Goal: Information Seeking & Learning: Learn about a topic

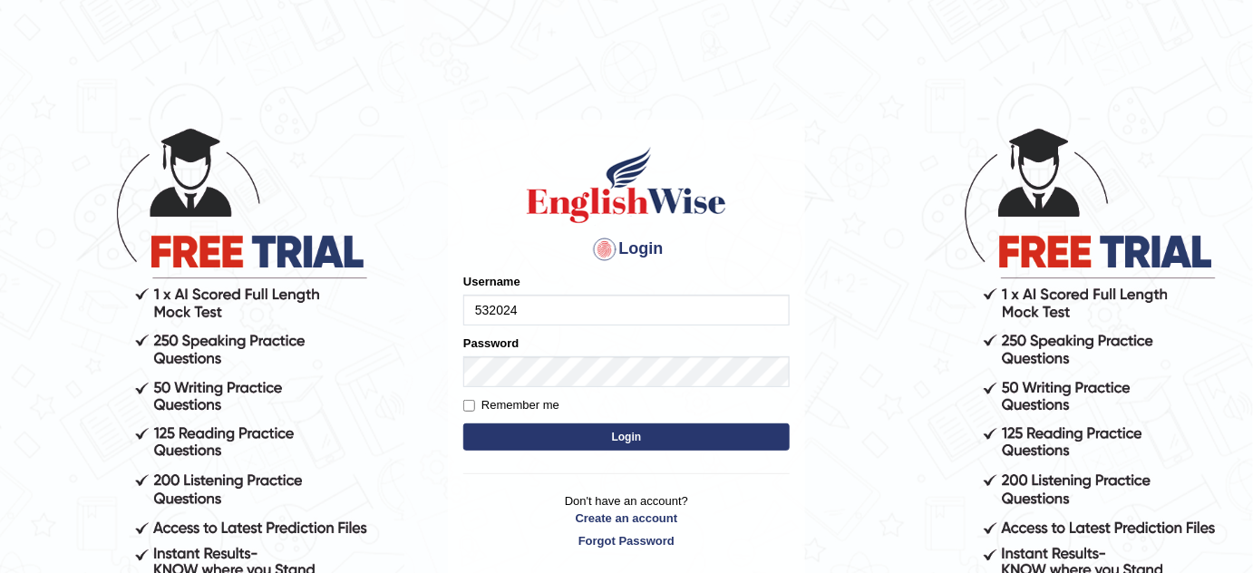
click at [537, 321] on input "532024" at bounding box center [626, 310] width 326 height 31
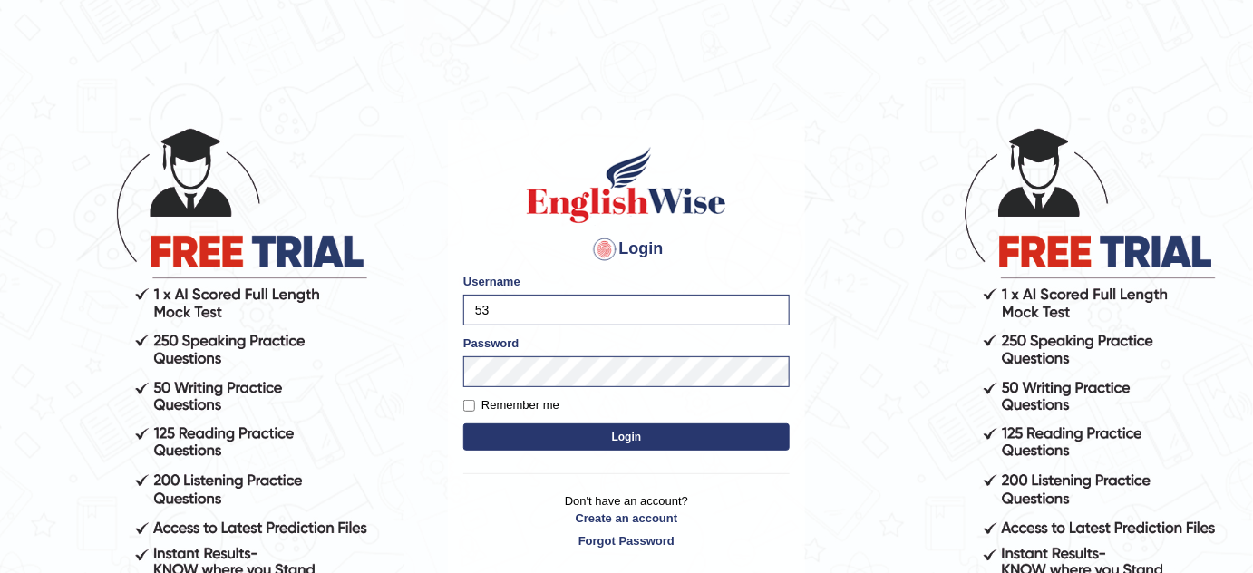
type input "5"
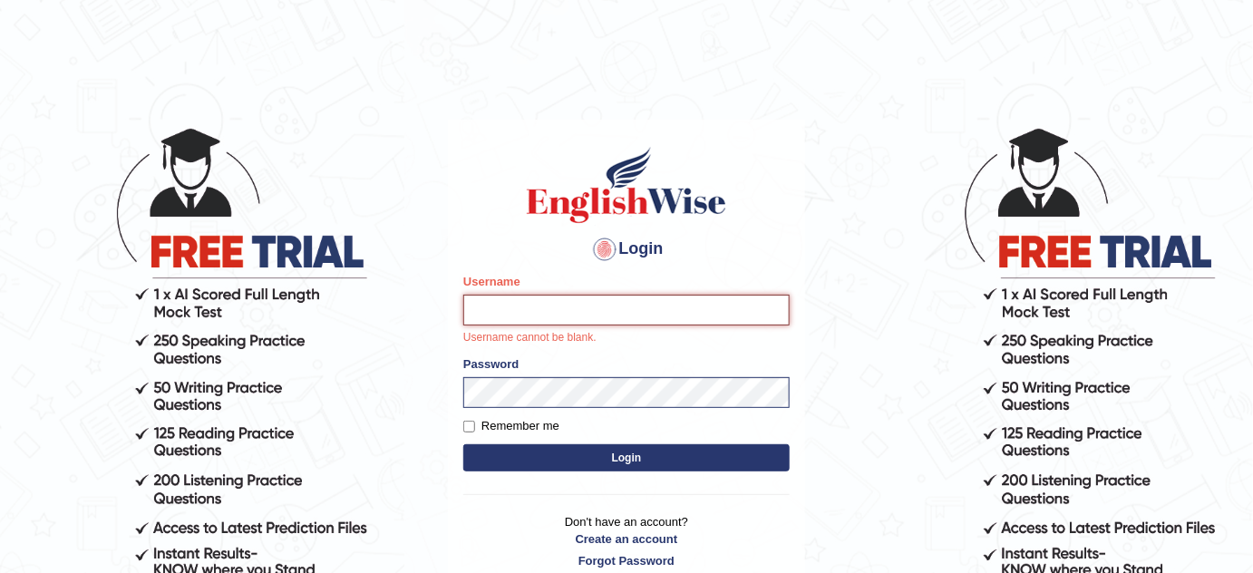
click at [541, 306] on input "Username" at bounding box center [626, 310] width 326 height 31
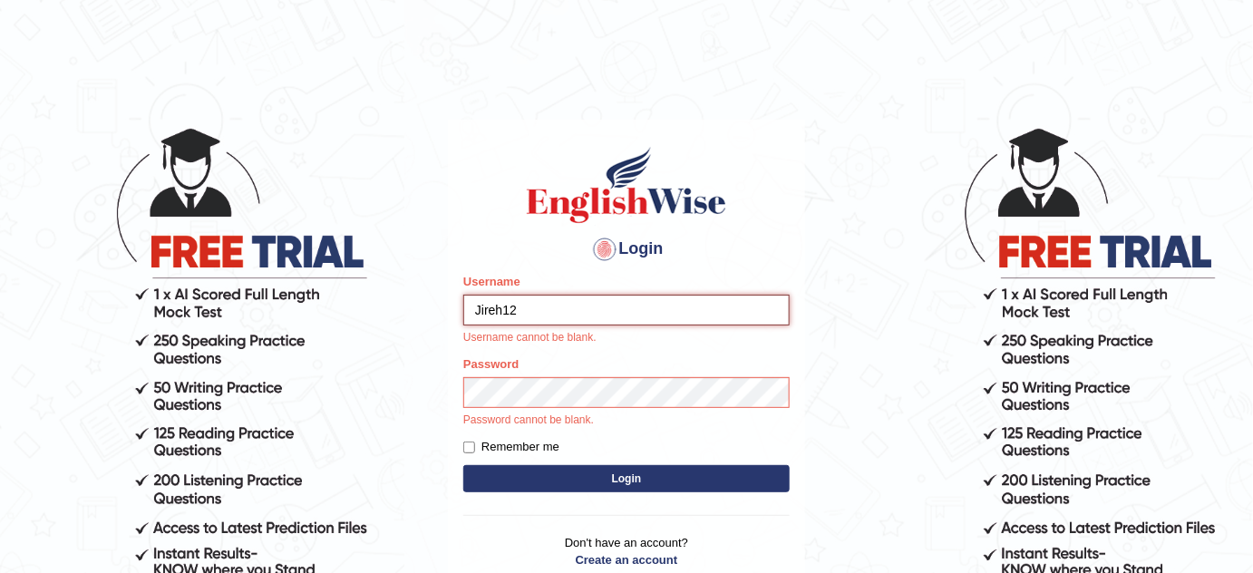
type input "Jireh12"
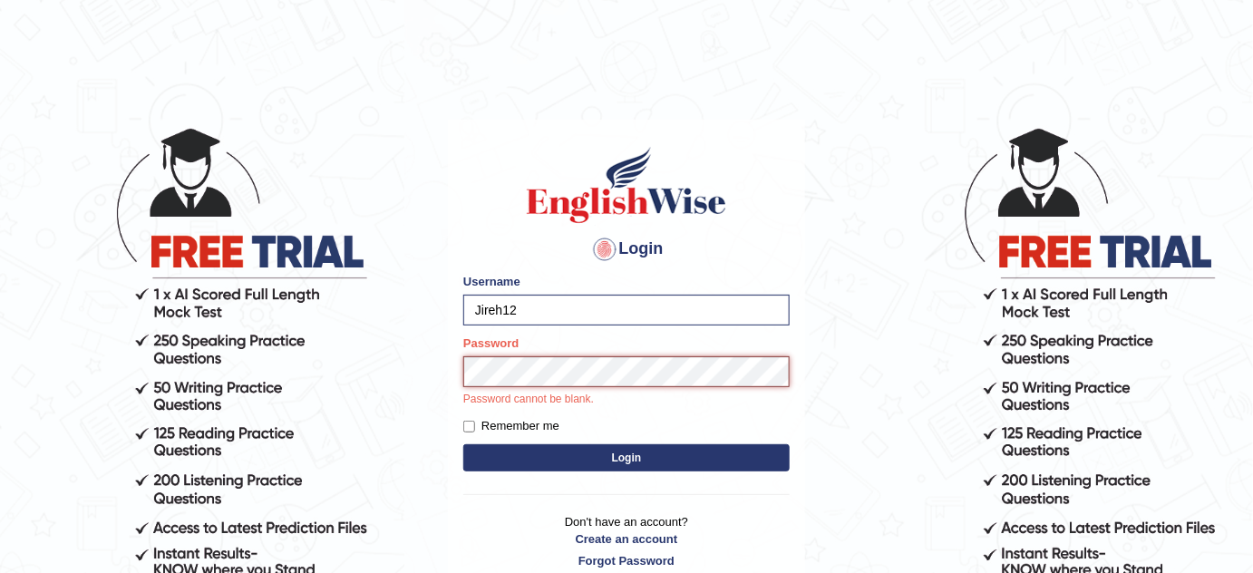
click at [463, 444] on button "Login" at bounding box center [626, 457] width 326 height 27
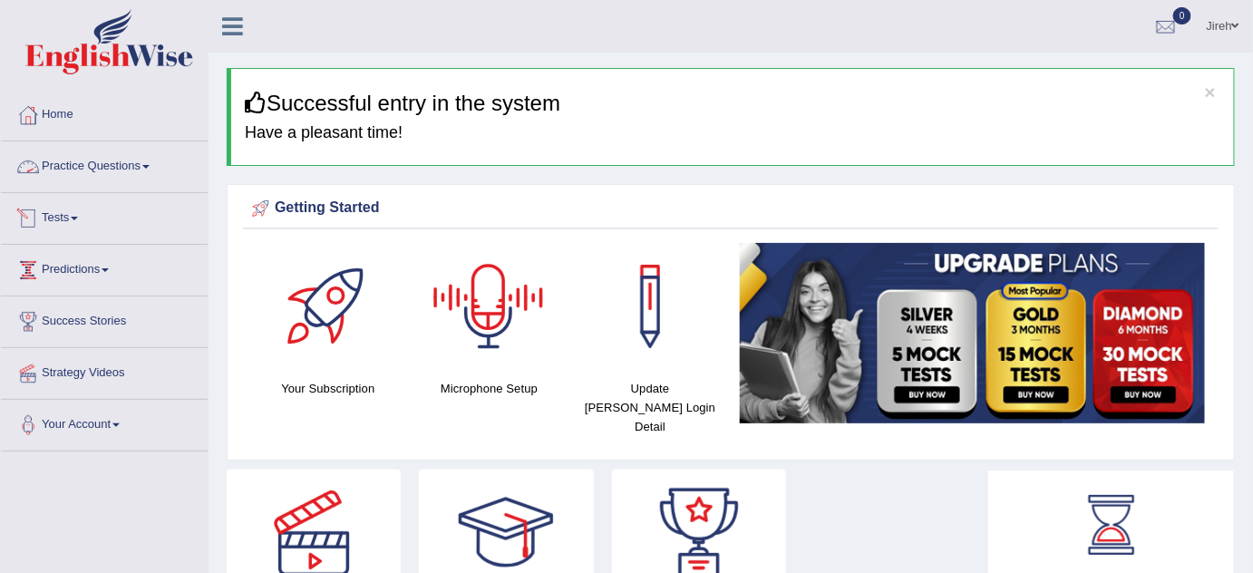
click at [154, 169] on link "Practice Questions" at bounding box center [104, 163] width 207 height 45
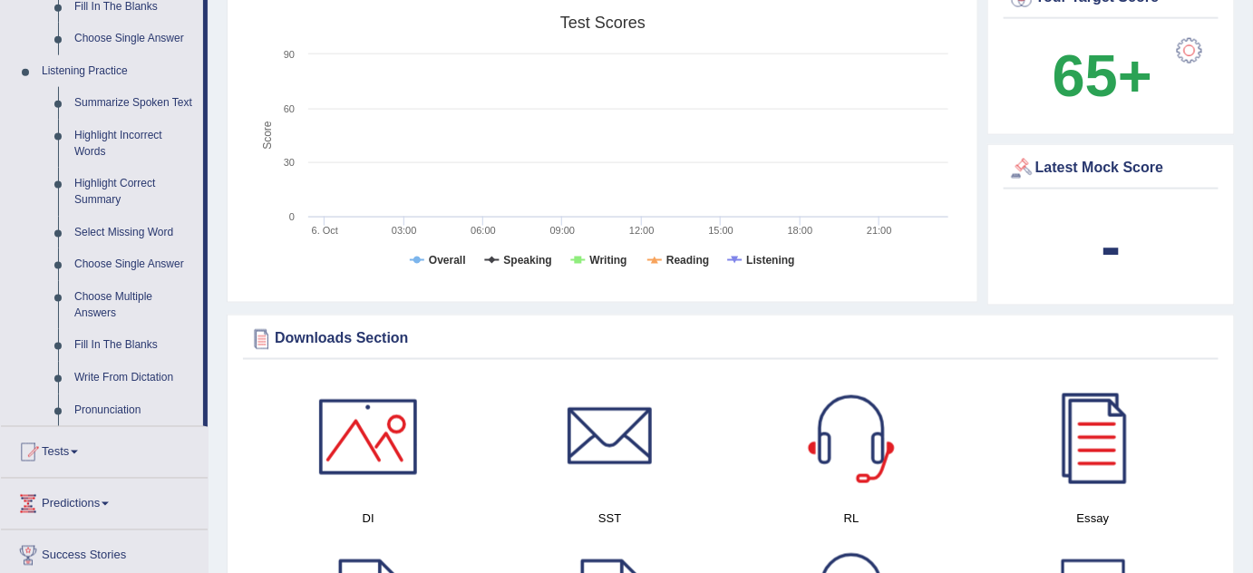
scroll to position [708, 0]
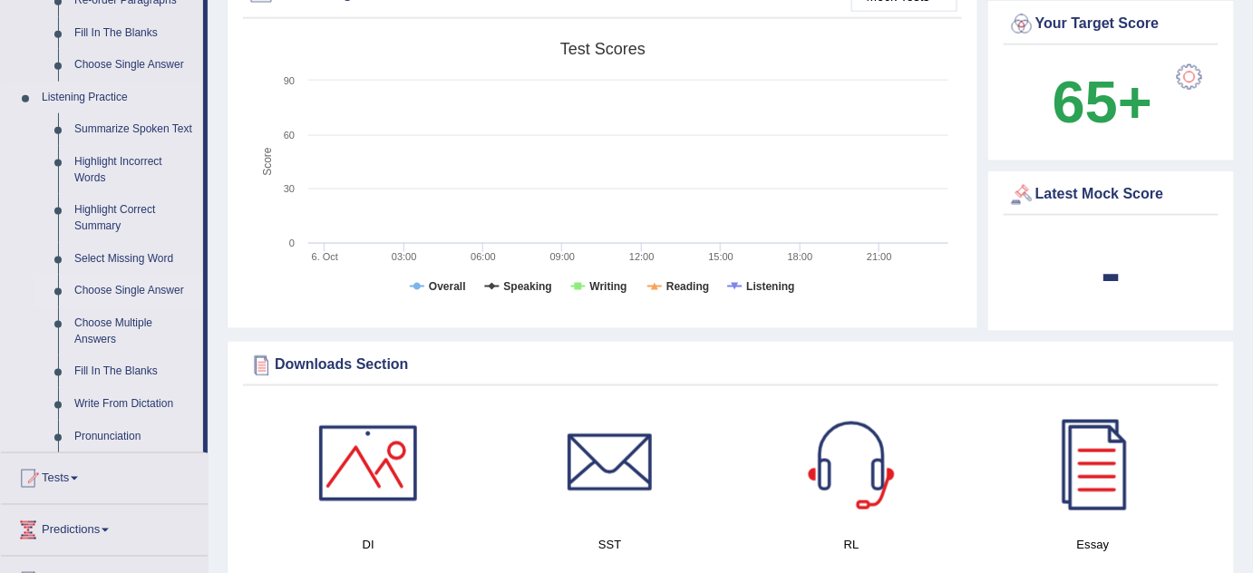
click at [124, 285] on link "Choose Single Answer" at bounding box center [134, 291] width 137 height 33
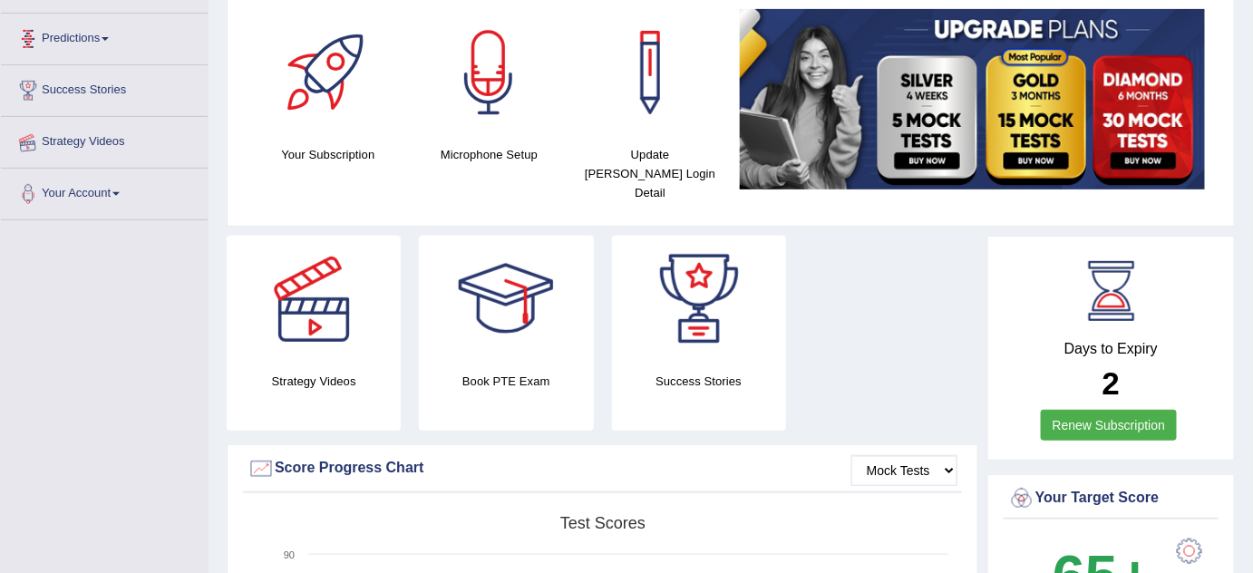
scroll to position [232, 0]
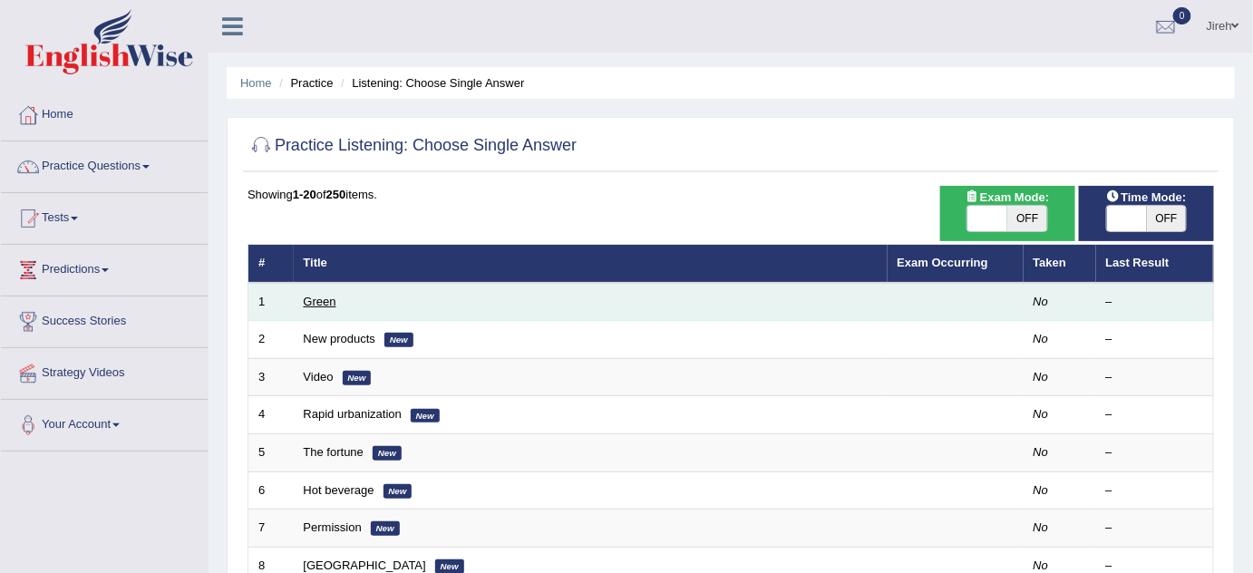
click at [316, 304] on link "Green" at bounding box center [320, 302] width 33 height 14
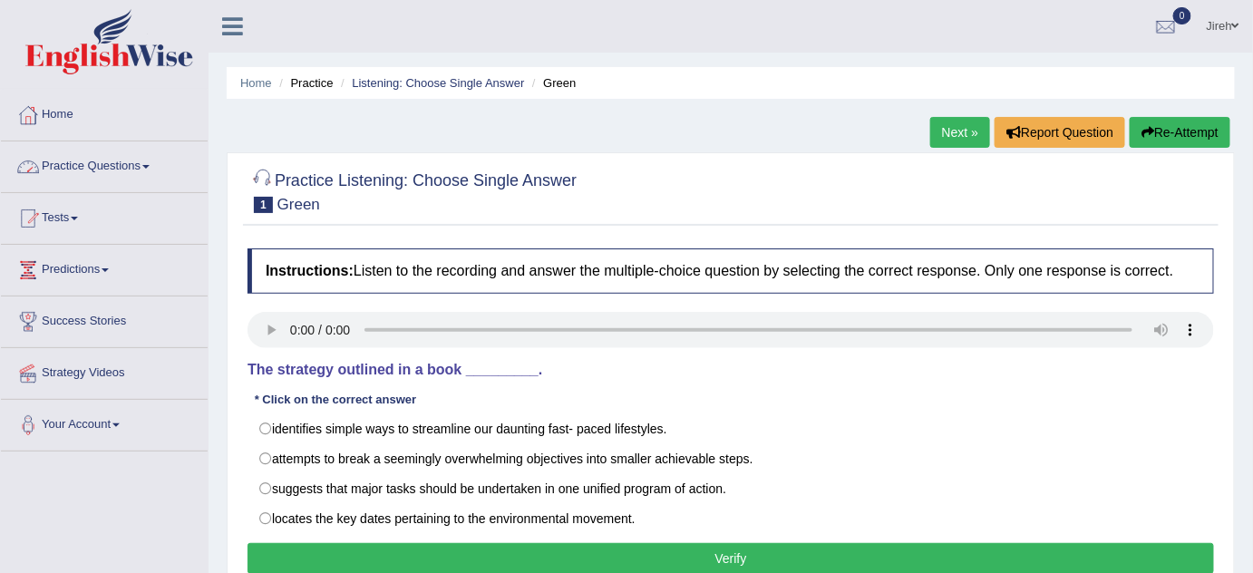
click at [131, 149] on link "Practice Questions" at bounding box center [104, 163] width 207 height 45
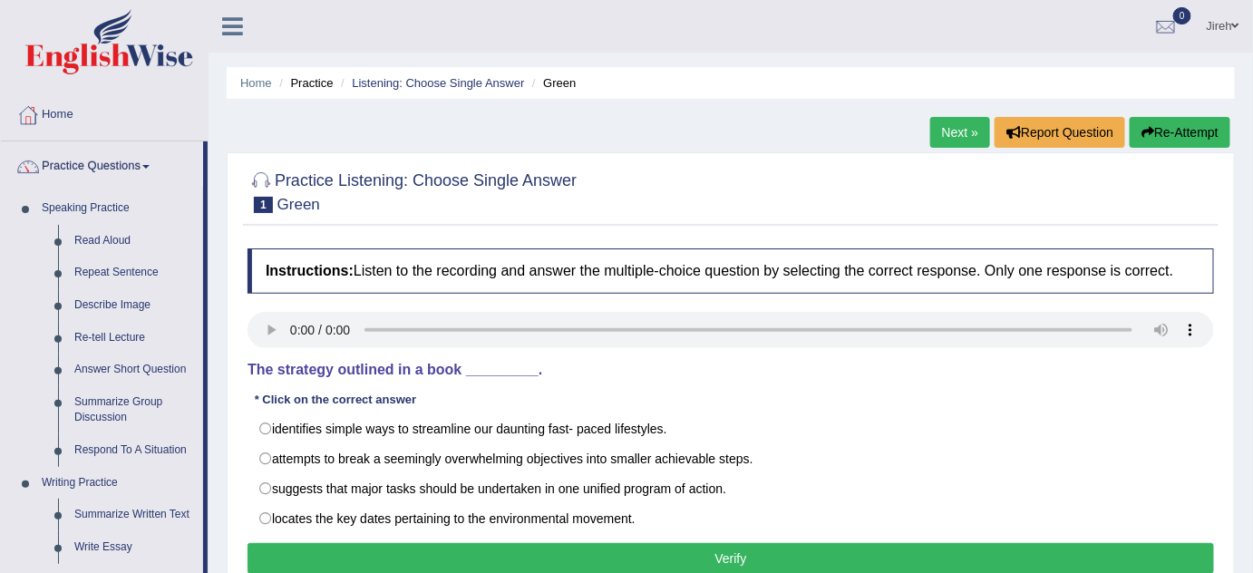
drag, startPoint x: 210, startPoint y: 304, endPoint x: 219, endPoint y: 362, distance: 58.6
click at [219, 362] on div "Home Practice Listening: Choose Single Answer Green Next » Report Question Re-A…" at bounding box center [731, 453] width 1045 height 907
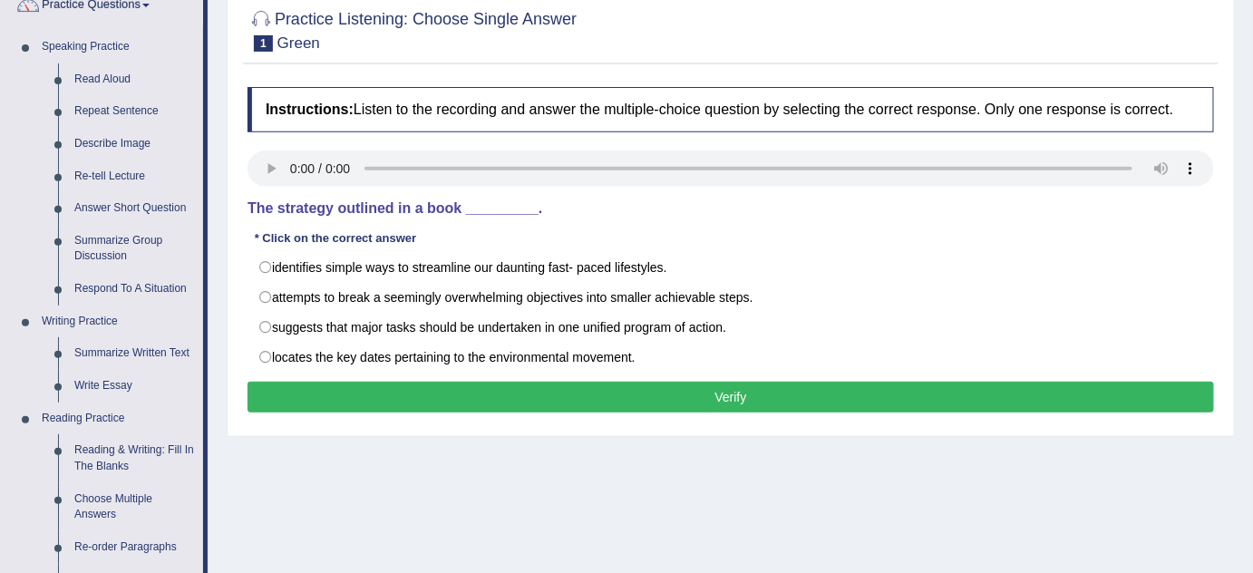
scroll to position [197, 0]
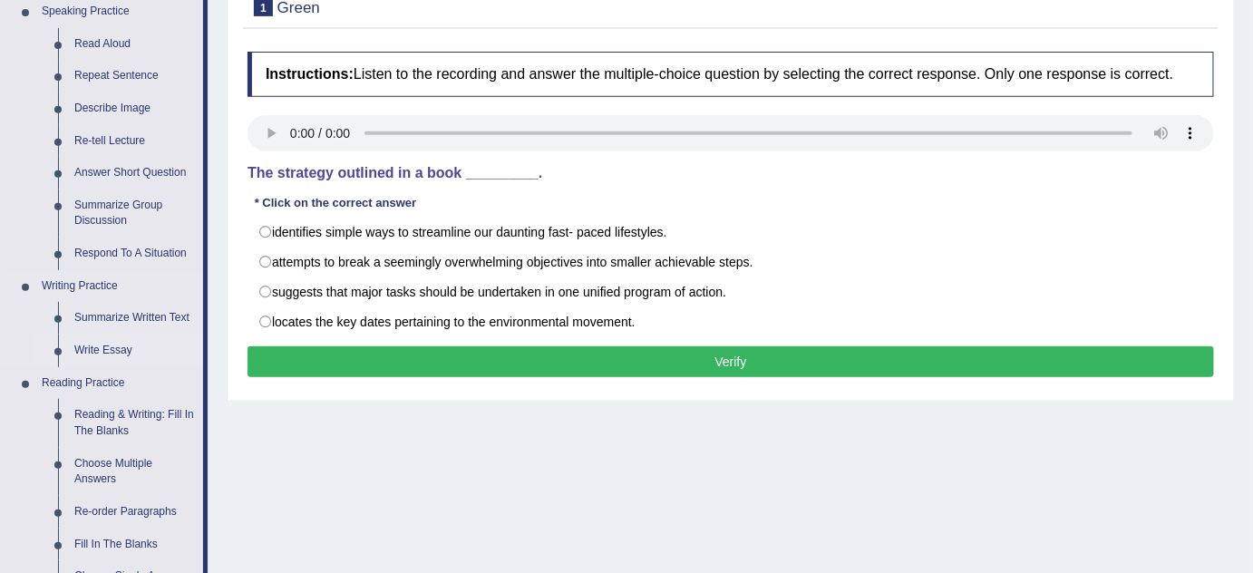
click at [104, 350] on link "Write Essay" at bounding box center [134, 351] width 137 height 33
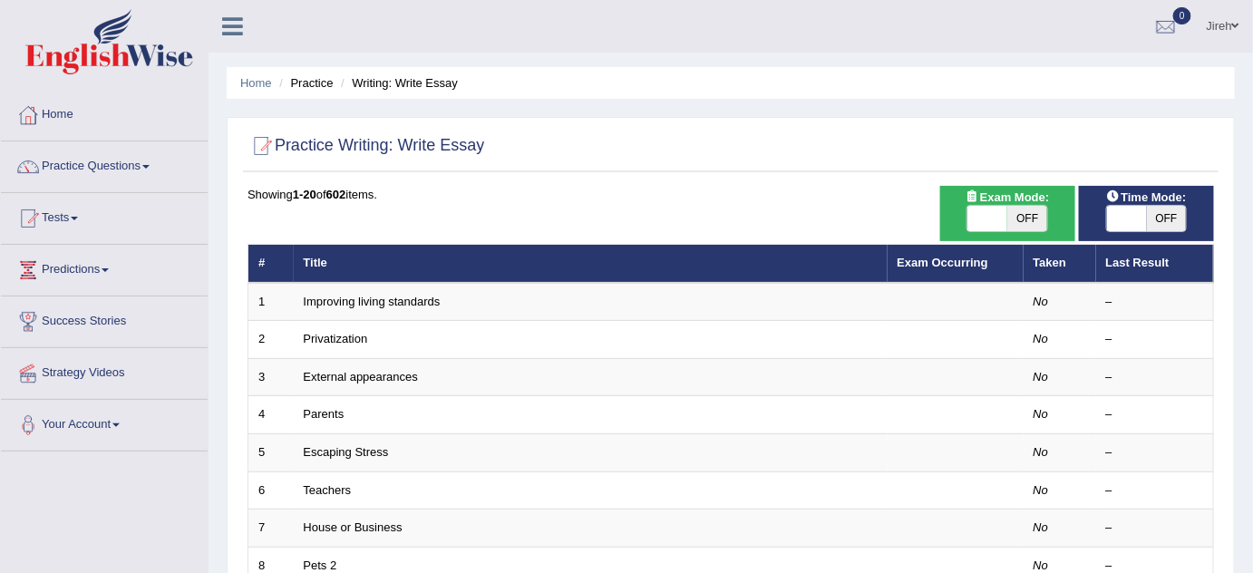
click at [977, 209] on span at bounding box center [987, 218] width 40 height 25
checkbox input "true"
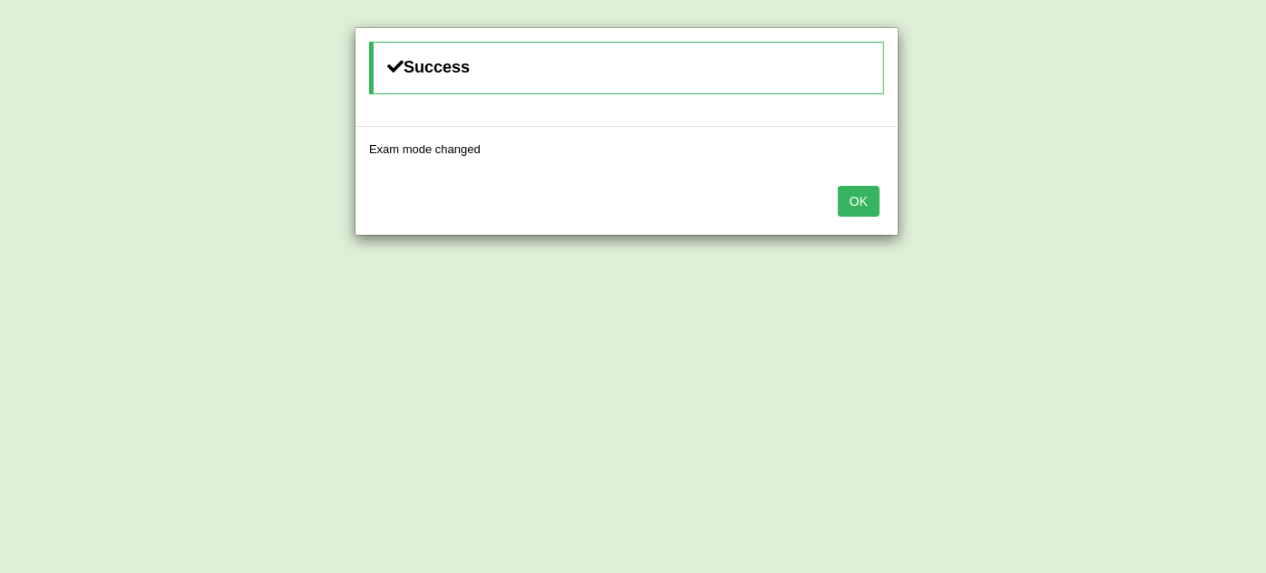
click at [878, 203] on button "OK" at bounding box center [859, 201] width 42 height 31
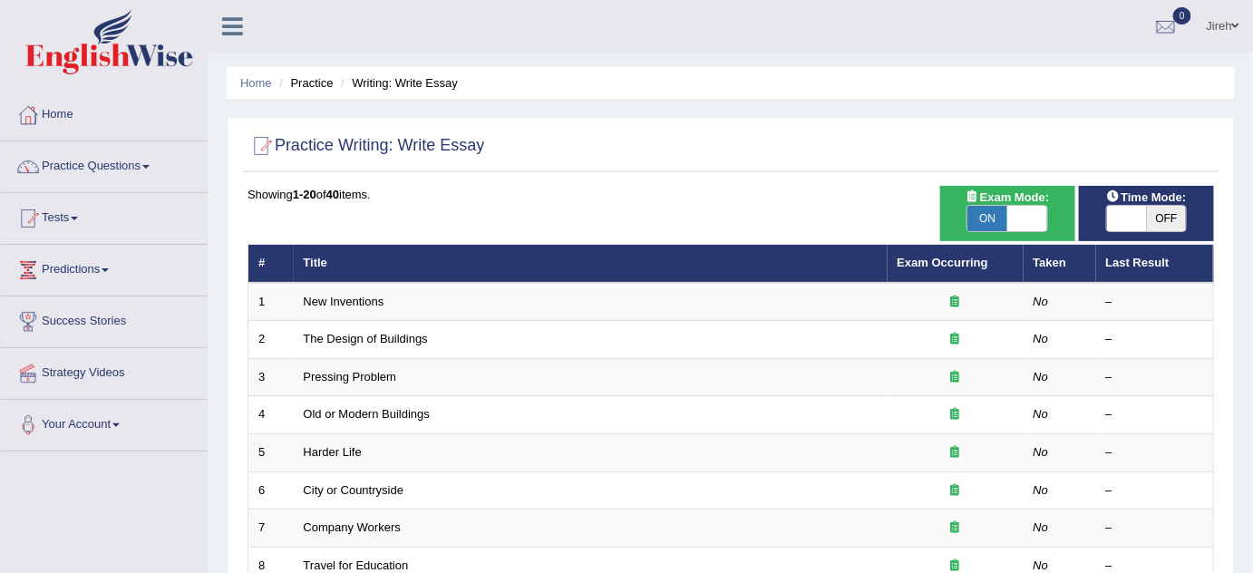
click at [346, 306] on link "New Inventions" at bounding box center [344, 302] width 81 height 14
